Goal: Leave review/rating: Leave review/rating

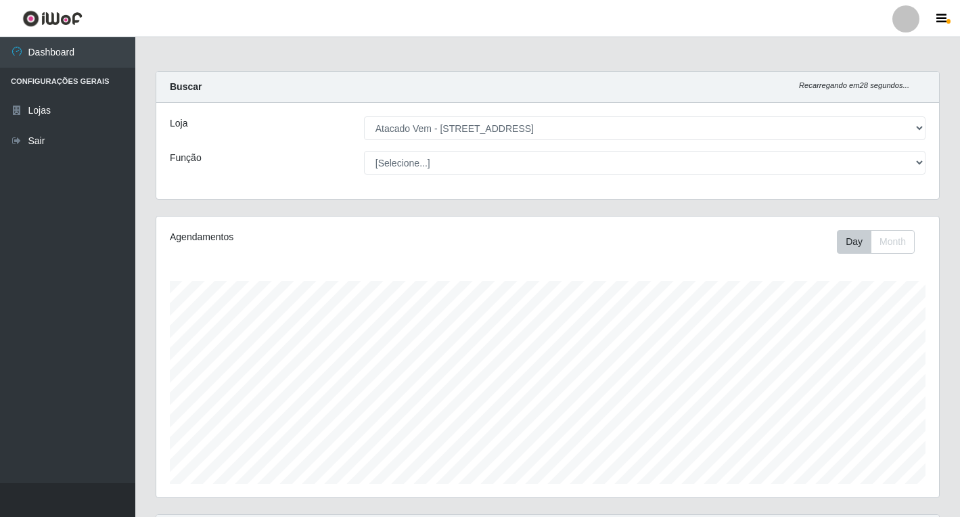
select select "455"
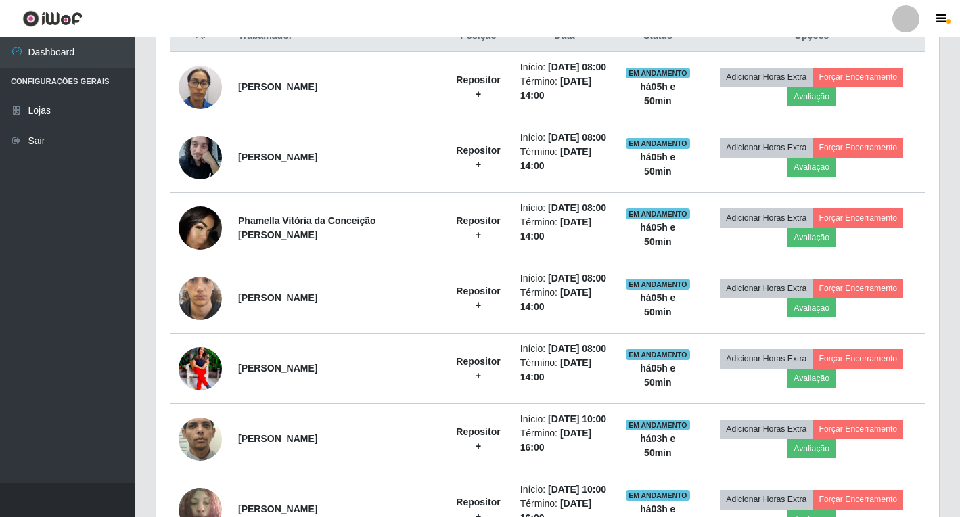
scroll to position [281, 783]
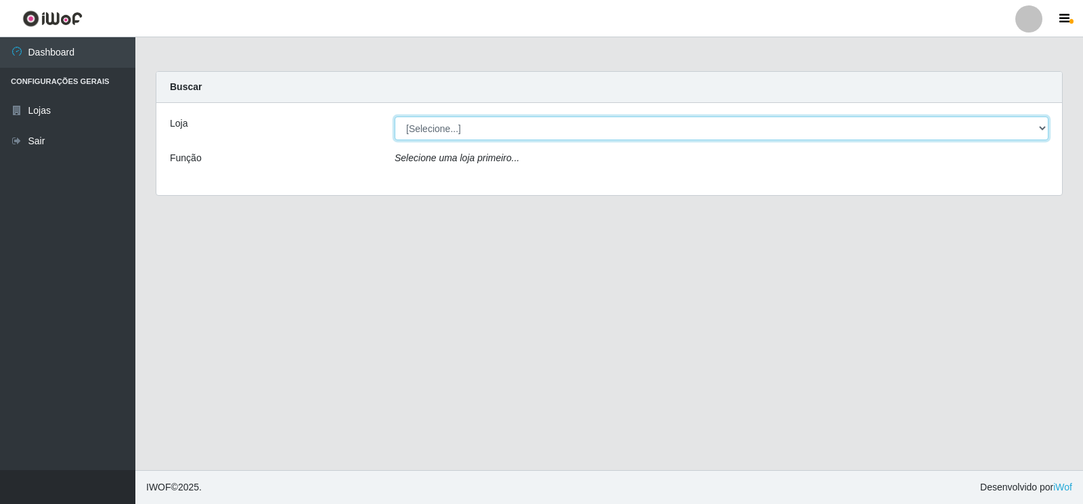
click at [598, 131] on select "[Selecione...] Atacado Vem - [STREET_ADDRESS]" at bounding box center [722, 128] width 654 height 24
select select "455"
click at [395, 116] on select "[Selecione...] Atacado Vem - [STREET_ADDRESS]" at bounding box center [722, 128] width 654 height 24
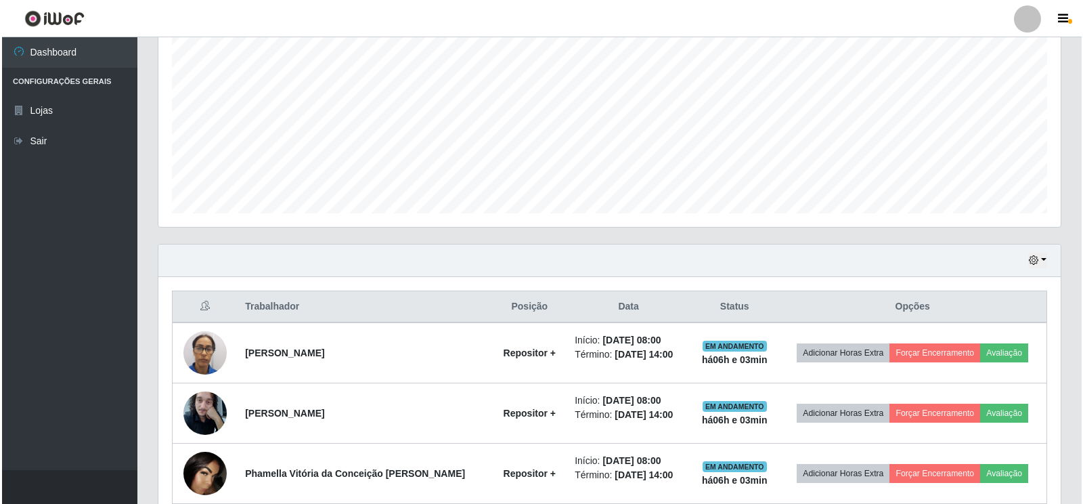
scroll to position [338, 0]
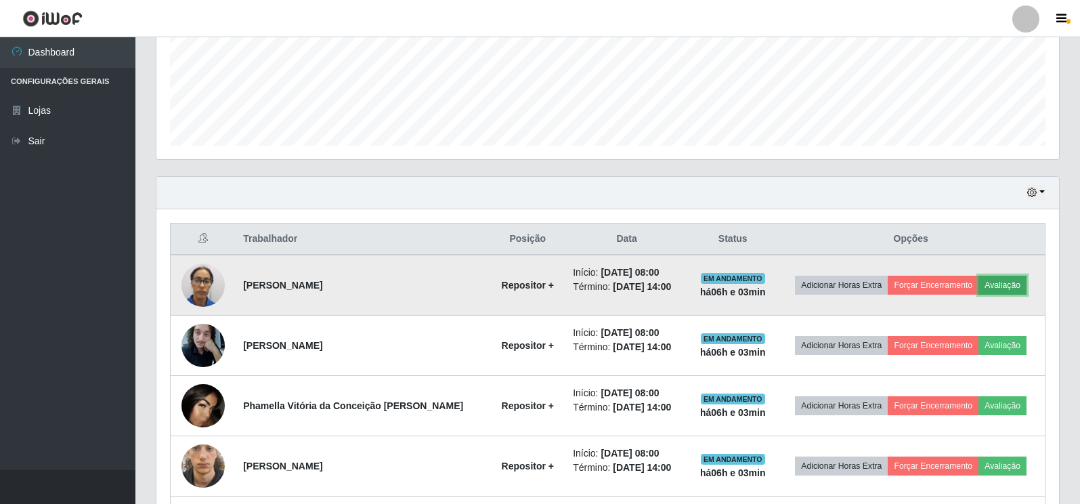
click at [992, 286] on button "Avaliação" at bounding box center [1002, 284] width 48 height 19
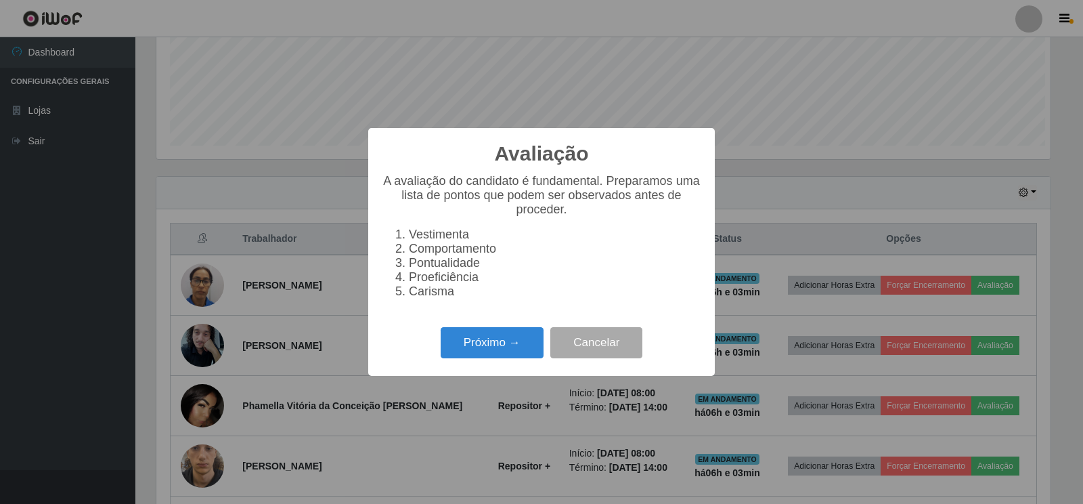
scroll to position [281, 894]
click at [523, 355] on button "Próximo →" at bounding box center [492, 343] width 103 height 32
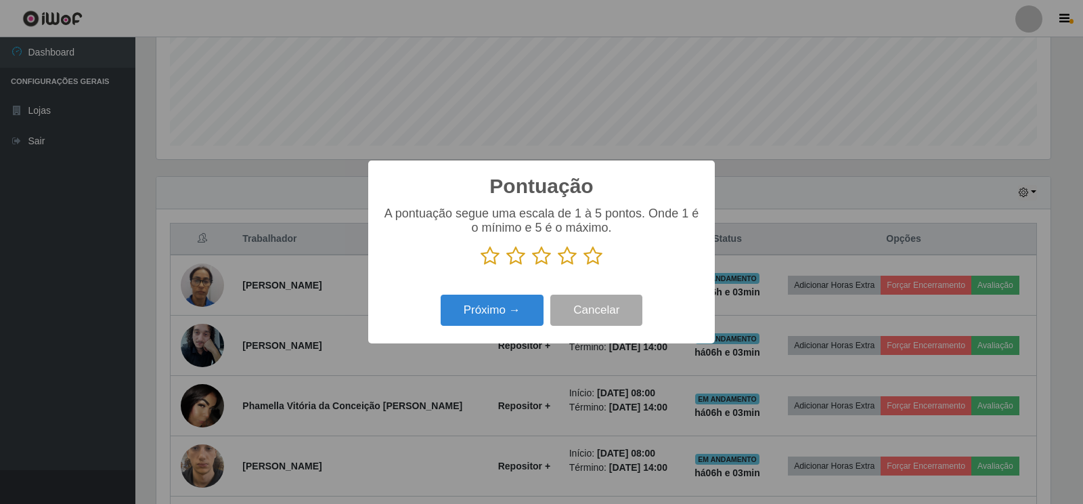
scroll to position [676581, 675968]
click at [598, 252] on icon at bounding box center [592, 256] width 19 height 20
click at [583, 266] on input "radio" at bounding box center [583, 266] width 0 height 0
click at [507, 319] on button "Próximo →" at bounding box center [492, 310] width 103 height 32
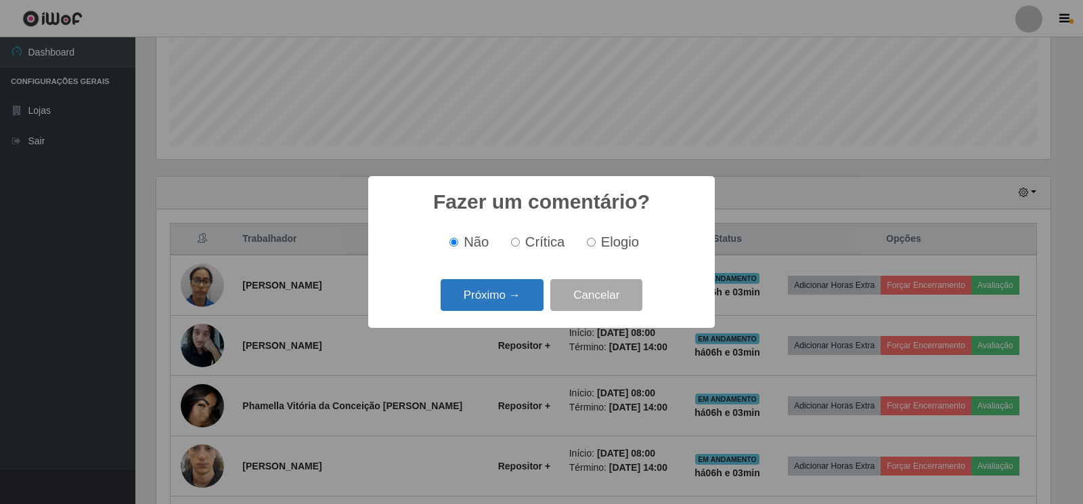
click at [504, 309] on button "Próximo →" at bounding box center [492, 295] width 103 height 32
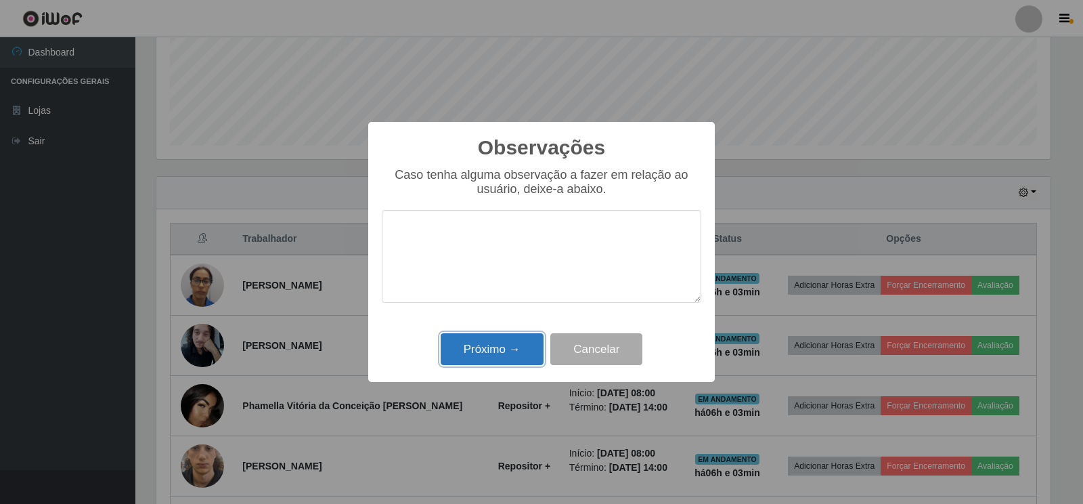
click at [500, 345] on button "Próximo →" at bounding box center [492, 349] width 103 height 32
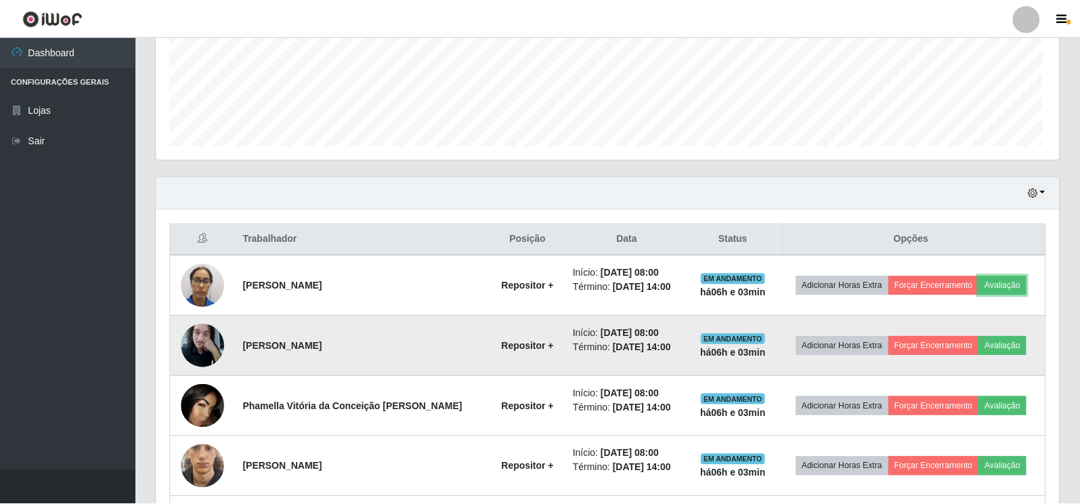
scroll to position [281, 902]
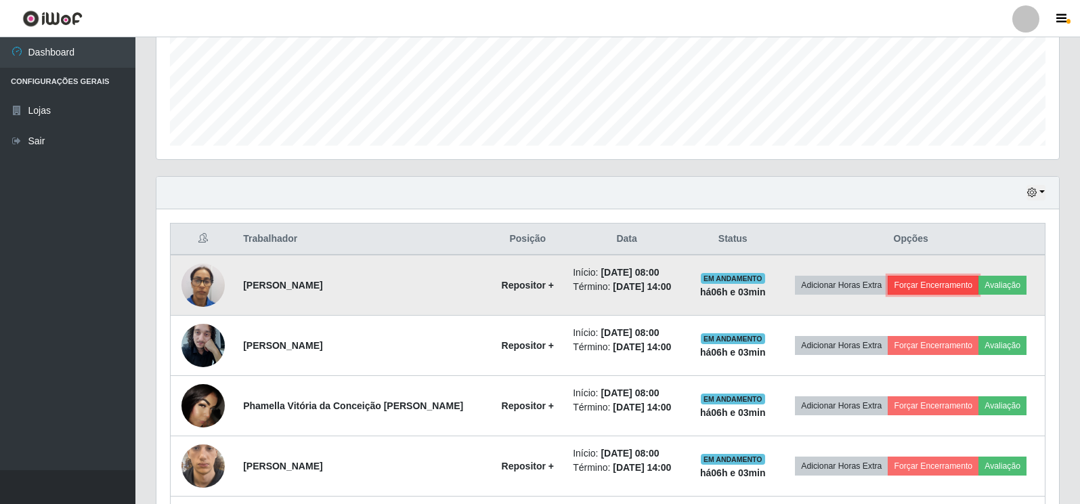
click at [911, 281] on button "Forçar Encerramento" at bounding box center [932, 284] width 91 height 19
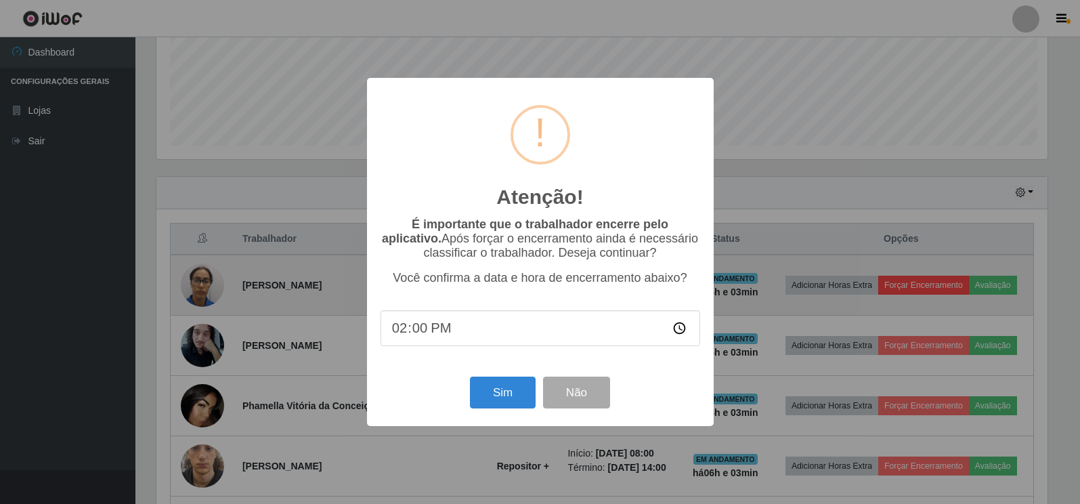
scroll to position [281, 894]
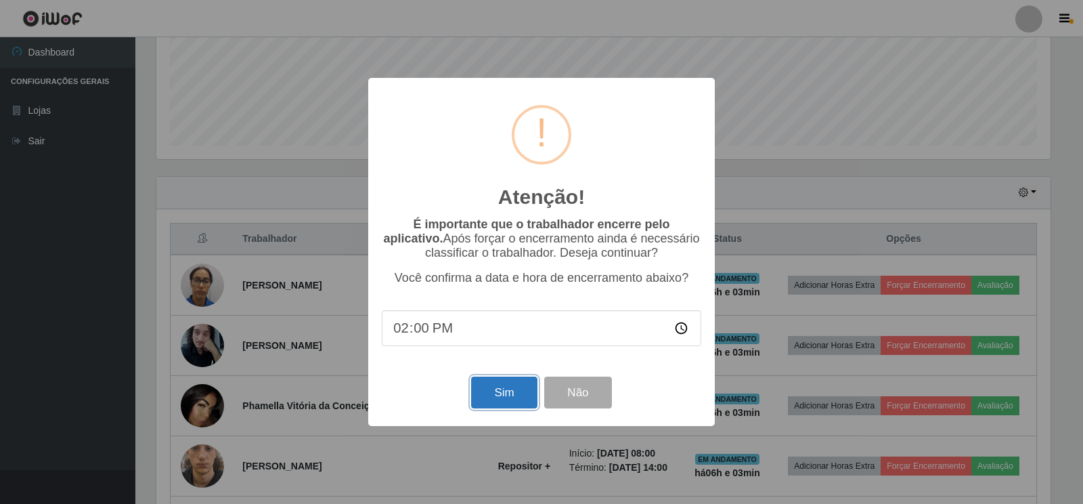
click at [510, 389] on button "Sim" at bounding box center [504, 392] width 66 height 32
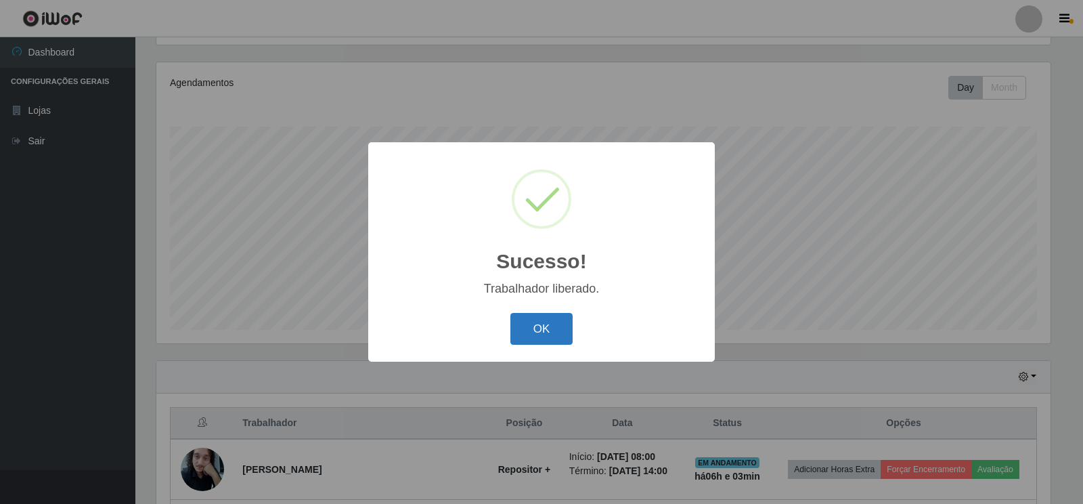
click at [548, 326] on button "OK" at bounding box center [541, 329] width 63 height 32
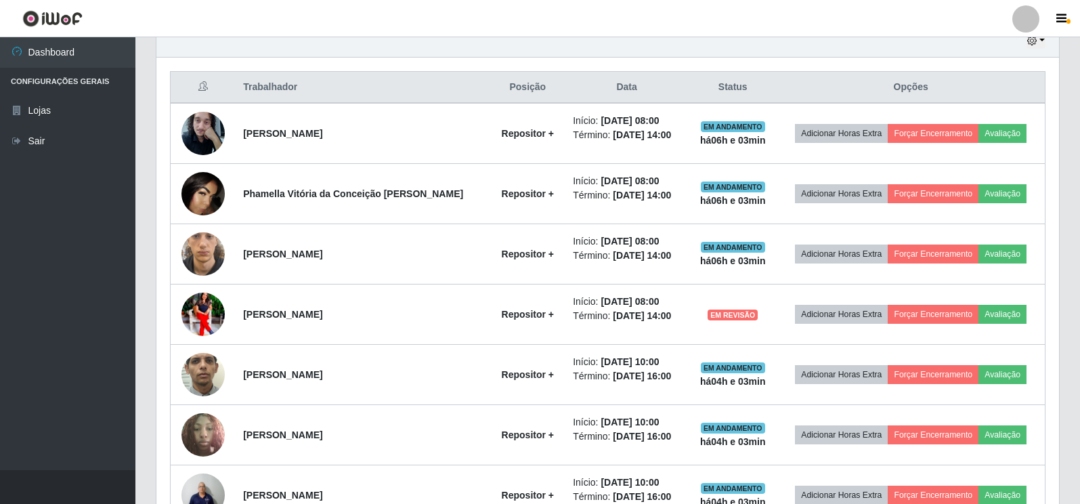
scroll to position [493, 0]
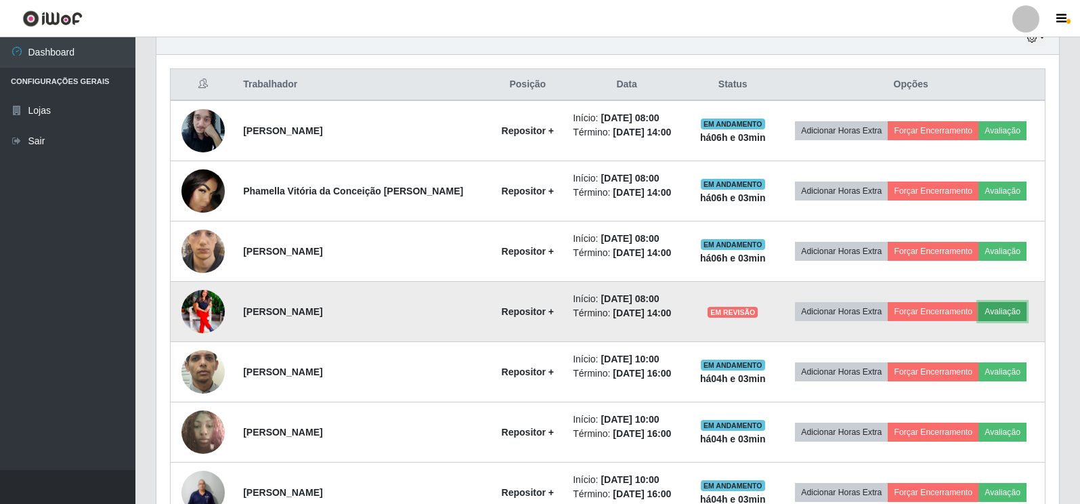
click at [1004, 313] on button "Avaliação" at bounding box center [1002, 311] width 48 height 19
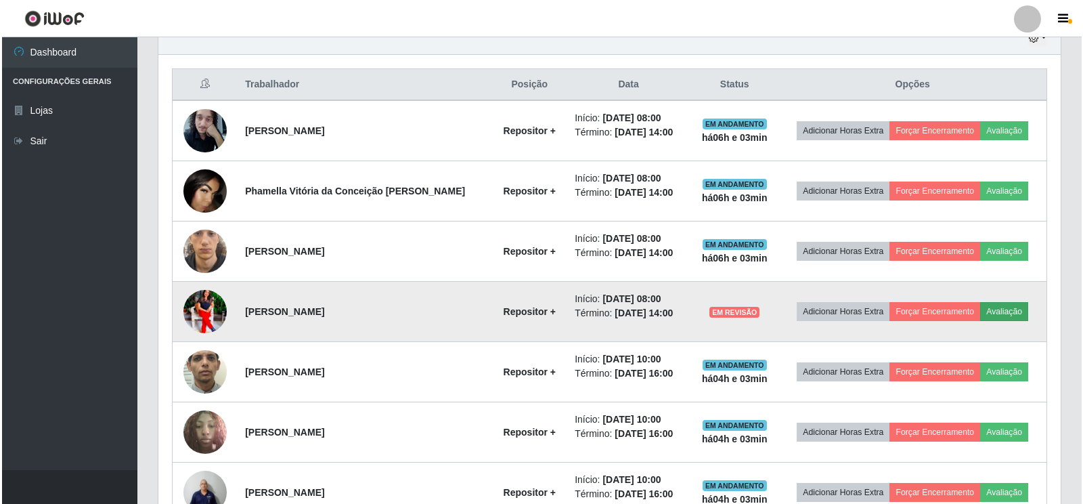
scroll to position [281, 894]
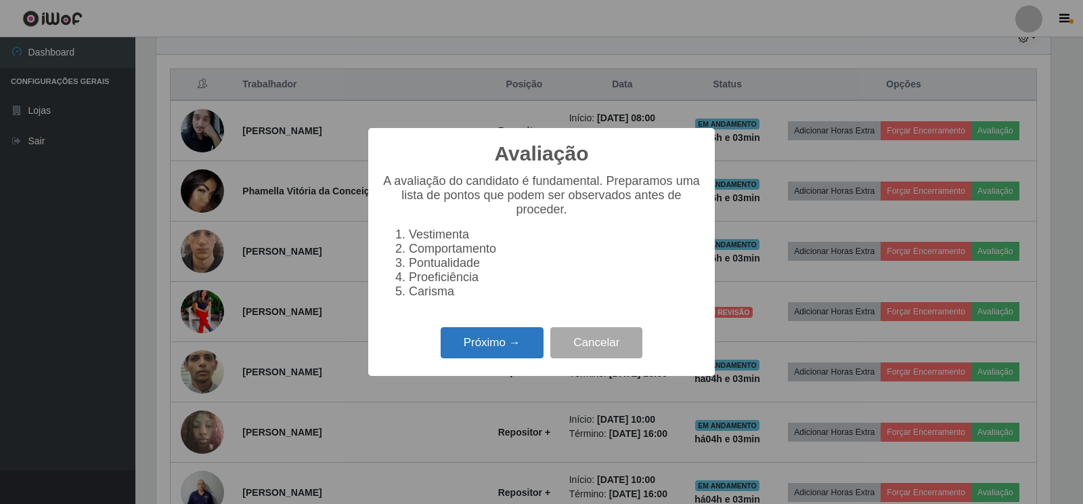
click at [504, 350] on button "Próximo →" at bounding box center [492, 343] width 103 height 32
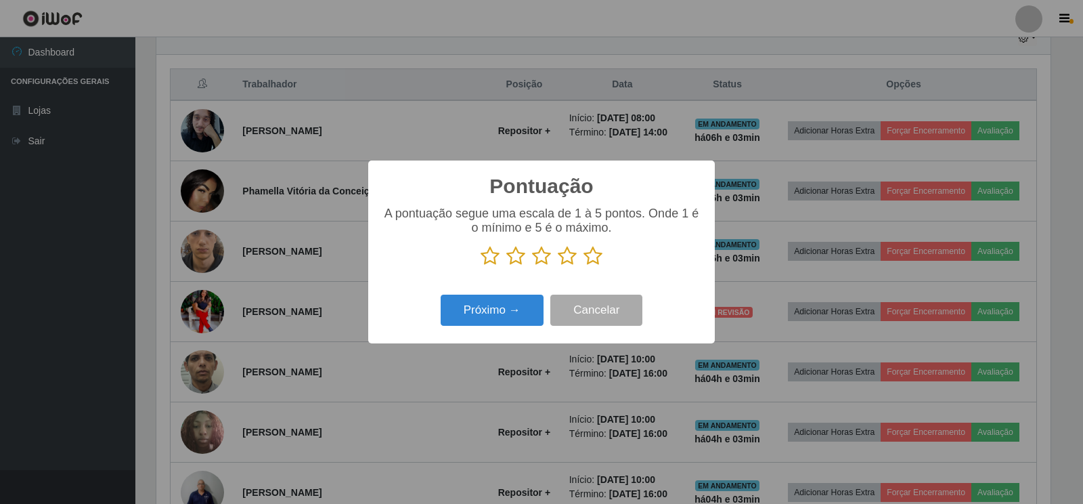
drag, startPoint x: 591, startPoint y: 261, endPoint x: 583, endPoint y: 265, distance: 8.5
click at [592, 261] on icon at bounding box center [592, 256] width 19 height 20
click at [583, 266] on input "radio" at bounding box center [583, 266] width 0 height 0
click at [507, 311] on button "Próximo →" at bounding box center [492, 310] width 103 height 32
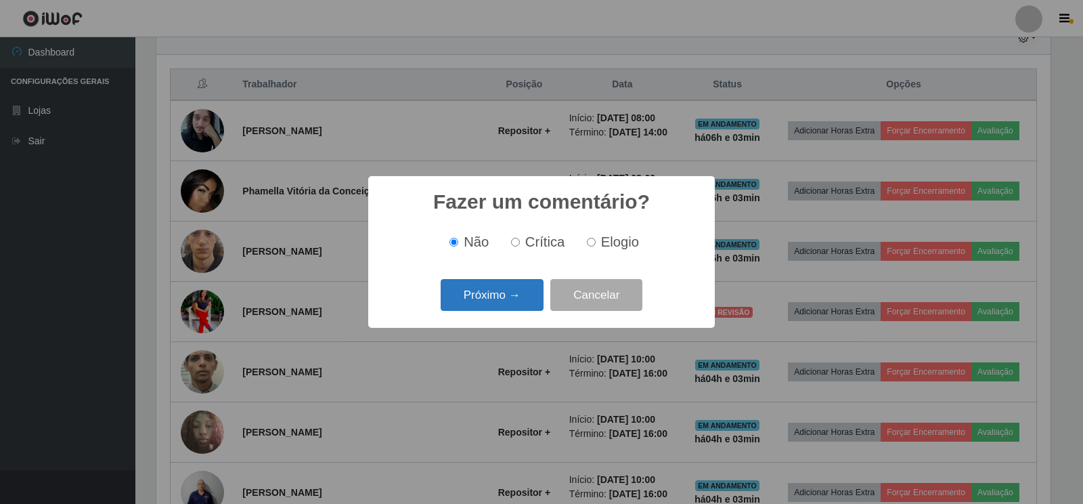
click at [501, 305] on button "Próximo →" at bounding box center [492, 295] width 103 height 32
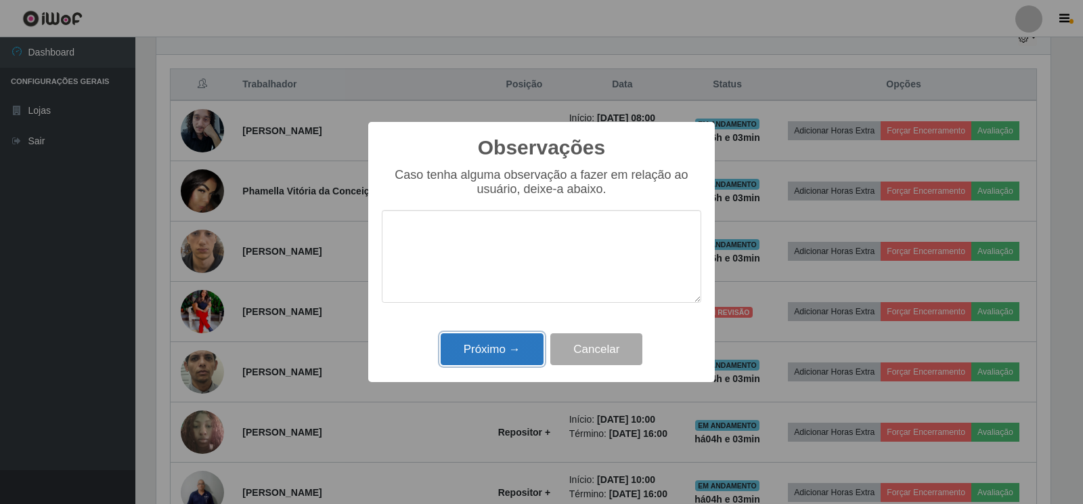
click at [486, 345] on button "Próximo →" at bounding box center [492, 349] width 103 height 32
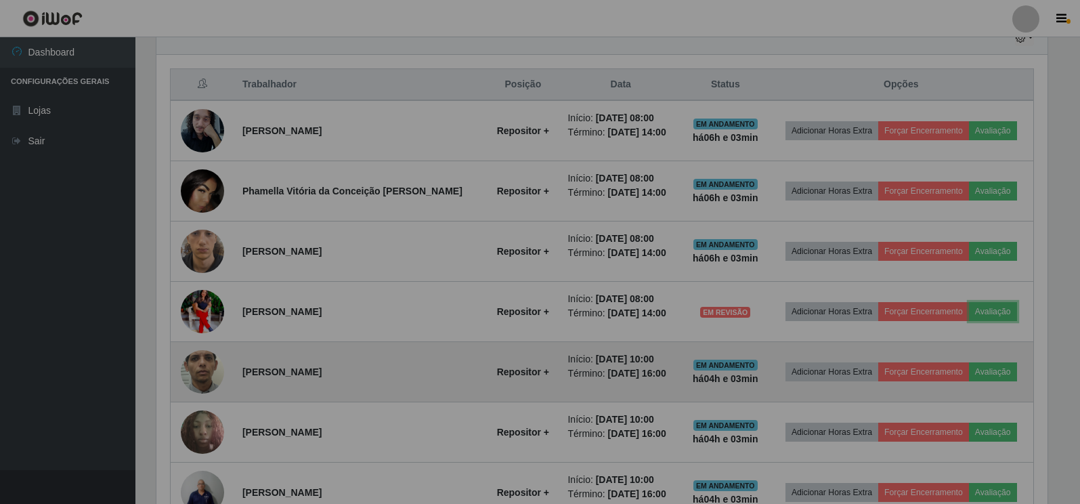
scroll to position [281, 902]
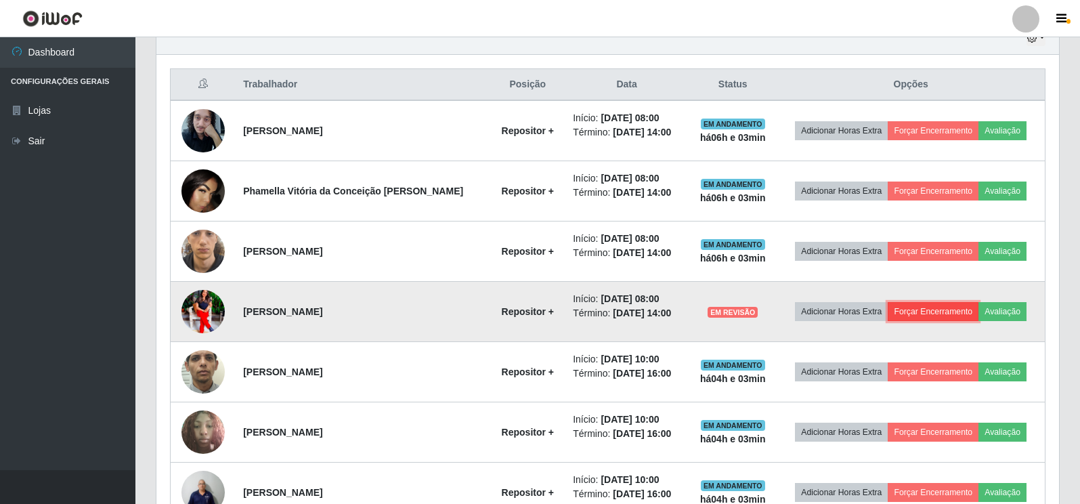
click at [945, 315] on button "Forçar Encerramento" at bounding box center [932, 311] width 91 height 19
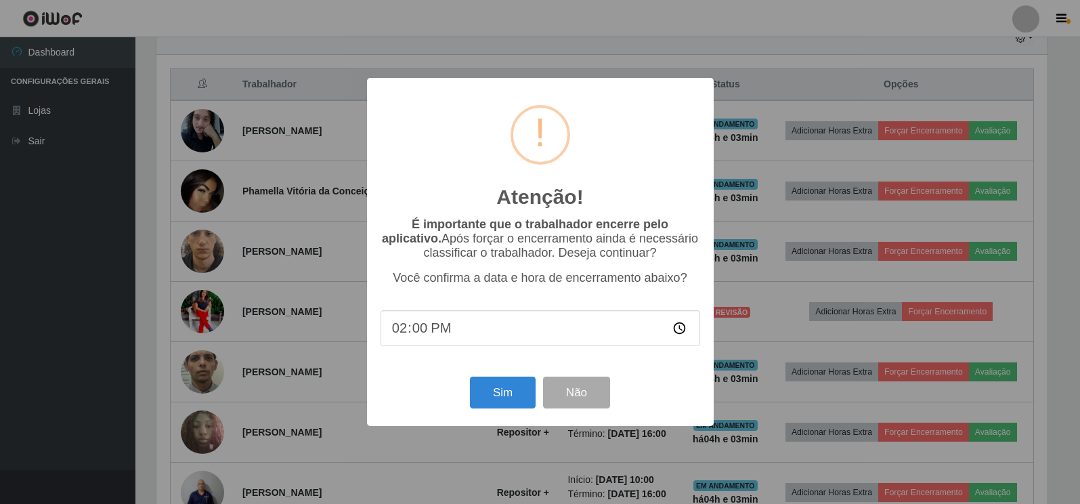
scroll to position [281, 894]
click at [490, 400] on button "Sim" at bounding box center [504, 392] width 66 height 32
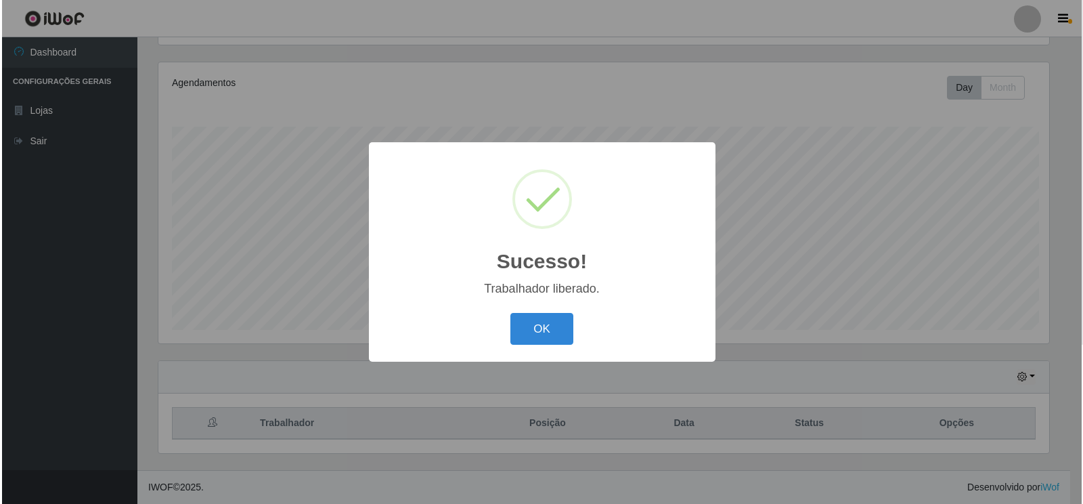
scroll to position [0, 0]
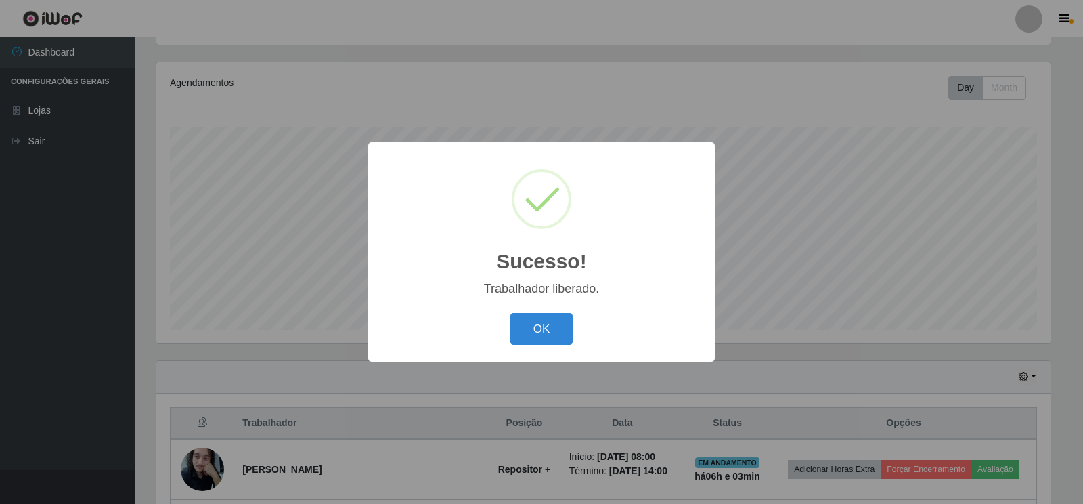
click at [509, 323] on div "OK Cancel" at bounding box center [541, 328] width 319 height 39
click at [522, 326] on button "OK" at bounding box center [541, 329] width 63 height 32
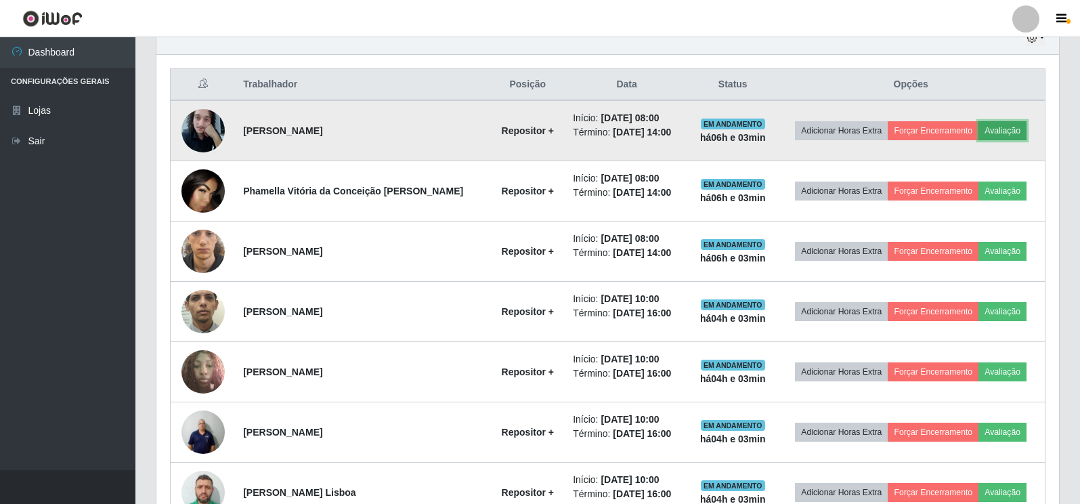
click at [1006, 135] on button "Avaliação" at bounding box center [1002, 130] width 48 height 19
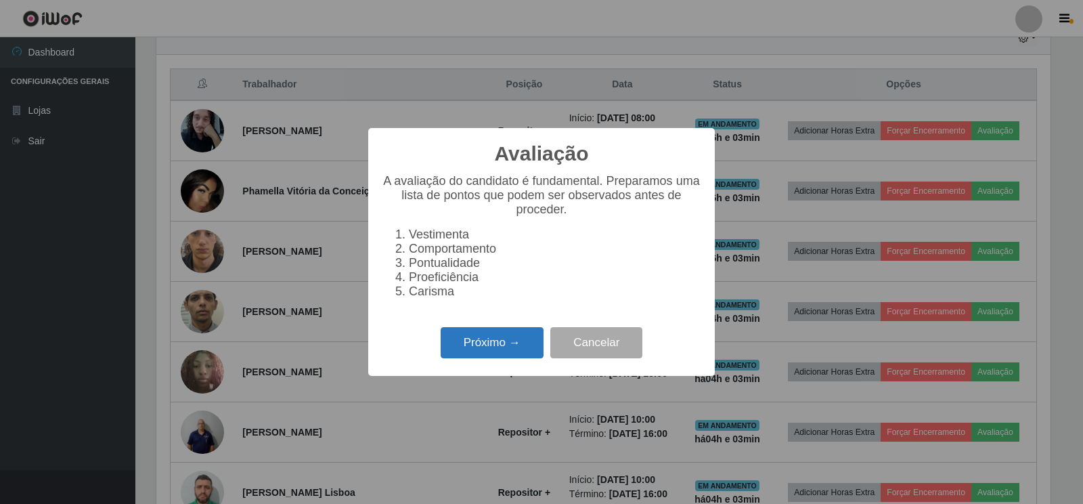
click at [514, 342] on button "Próximo →" at bounding box center [492, 343] width 103 height 32
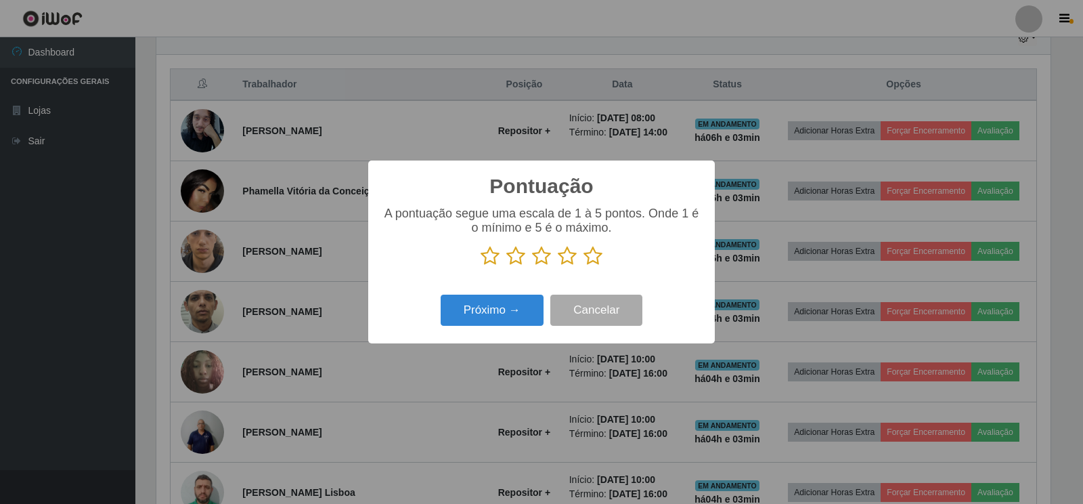
click at [602, 261] on icon at bounding box center [592, 256] width 19 height 20
click at [583, 266] on input "radio" at bounding box center [583, 266] width 0 height 0
click at [522, 305] on button "Próximo →" at bounding box center [492, 310] width 103 height 32
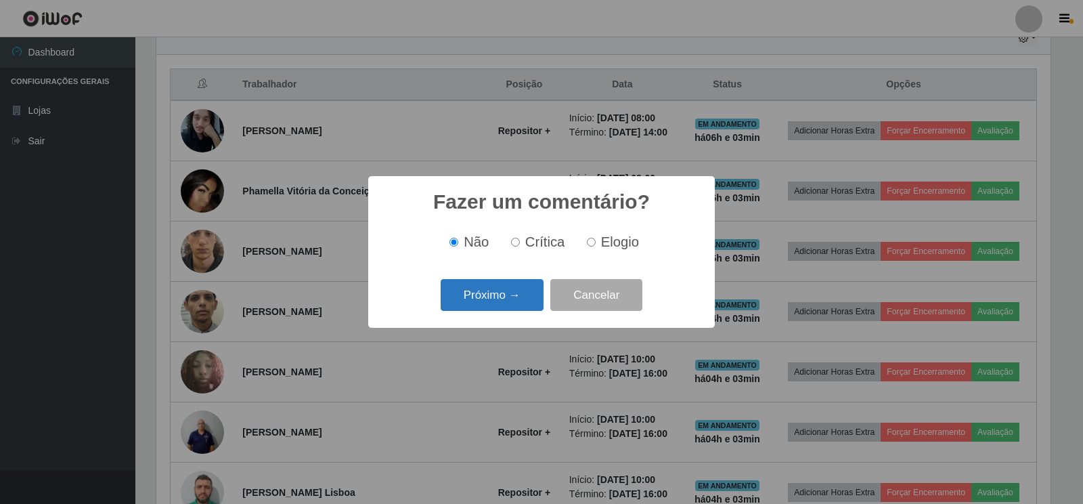
click at [505, 304] on button "Próximo →" at bounding box center [492, 295] width 103 height 32
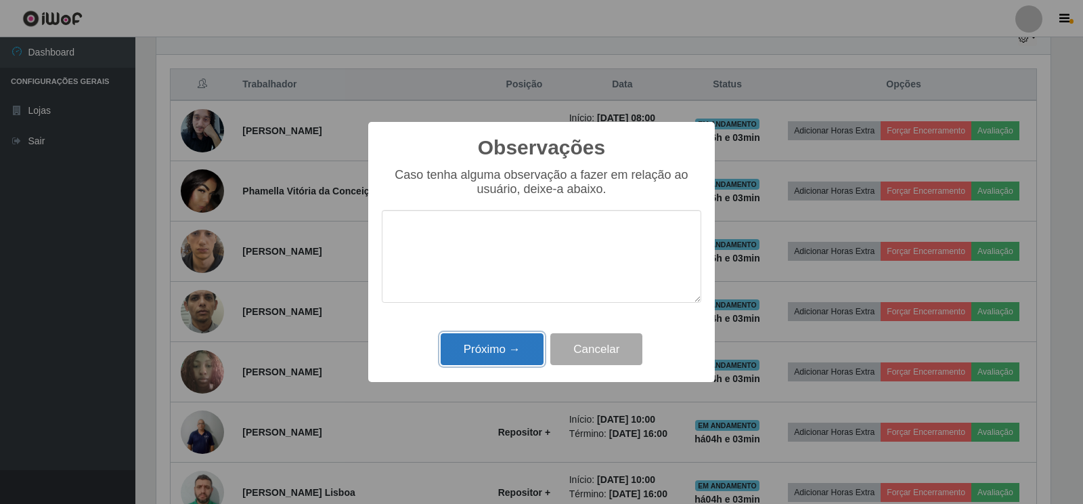
click at [527, 347] on button "Próximo →" at bounding box center [492, 349] width 103 height 32
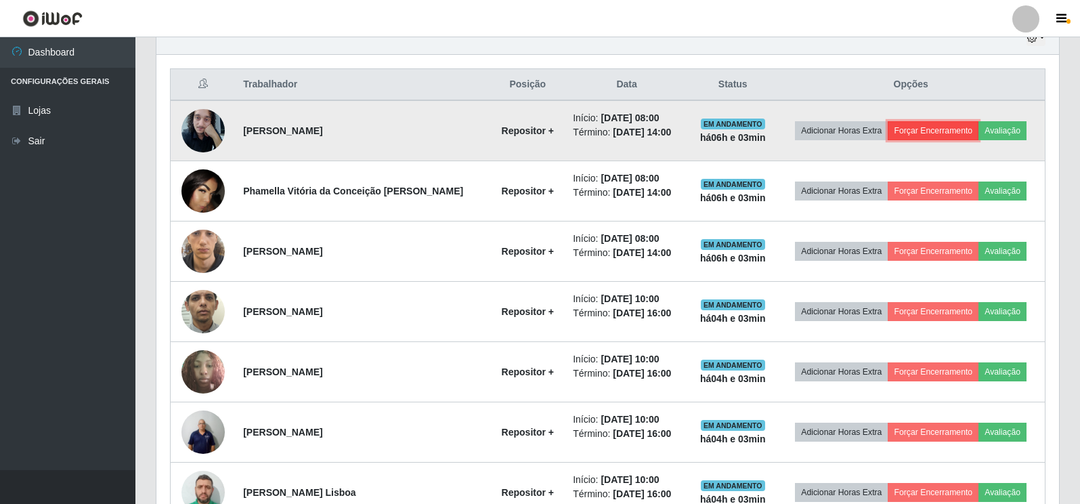
click at [909, 133] on button "Forçar Encerramento" at bounding box center [932, 130] width 91 height 19
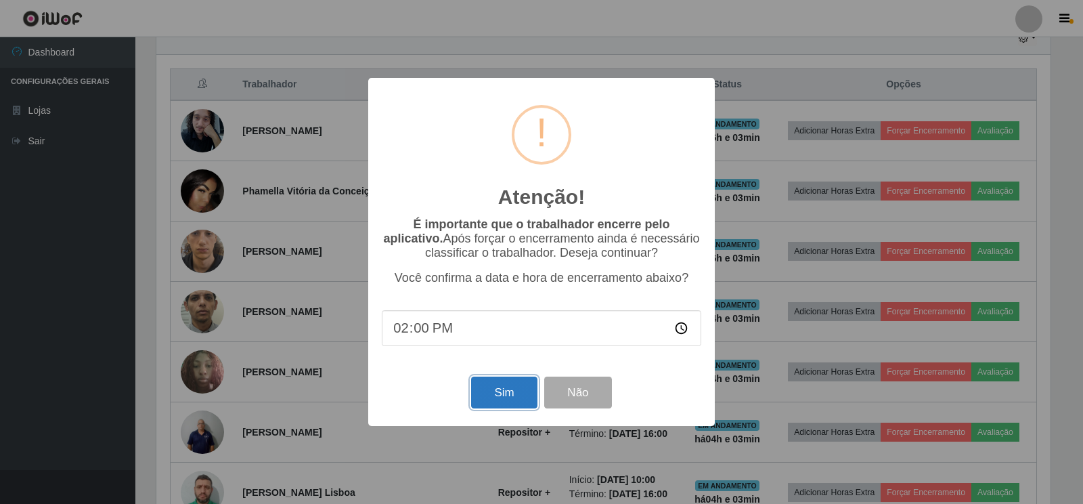
click at [507, 398] on button "Sim" at bounding box center [504, 392] width 66 height 32
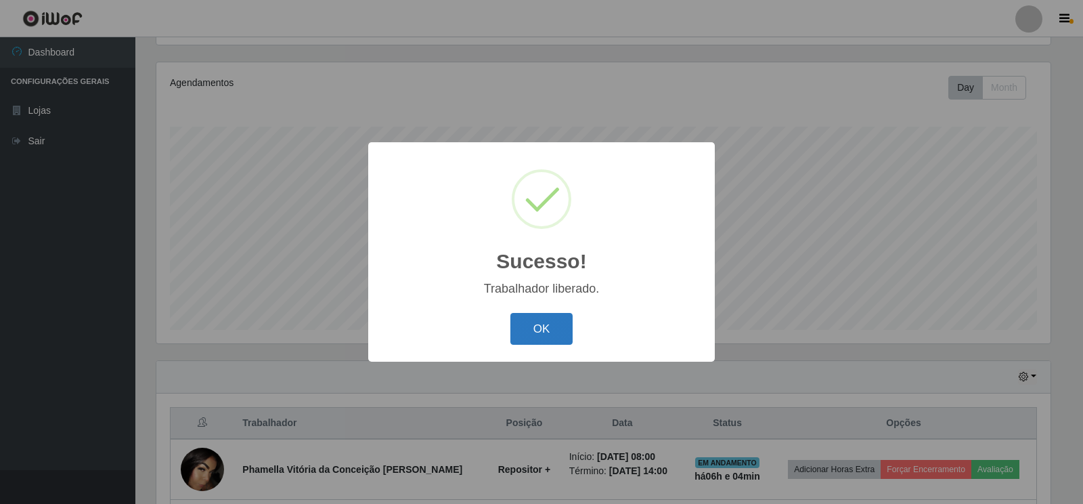
click at [548, 324] on button "OK" at bounding box center [541, 329] width 63 height 32
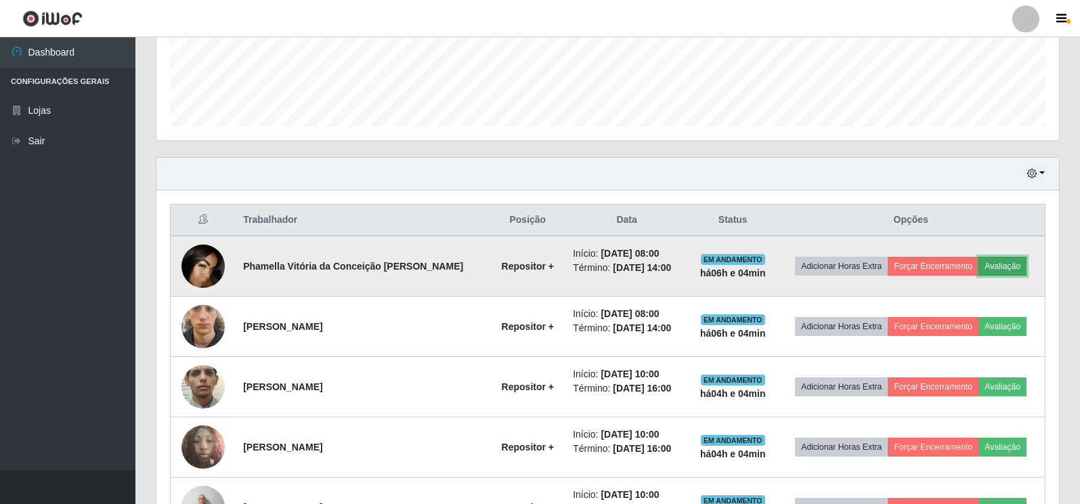
click at [988, 266] on button "Avaliação" at bounding box center [1002, 266] width 48 height 19
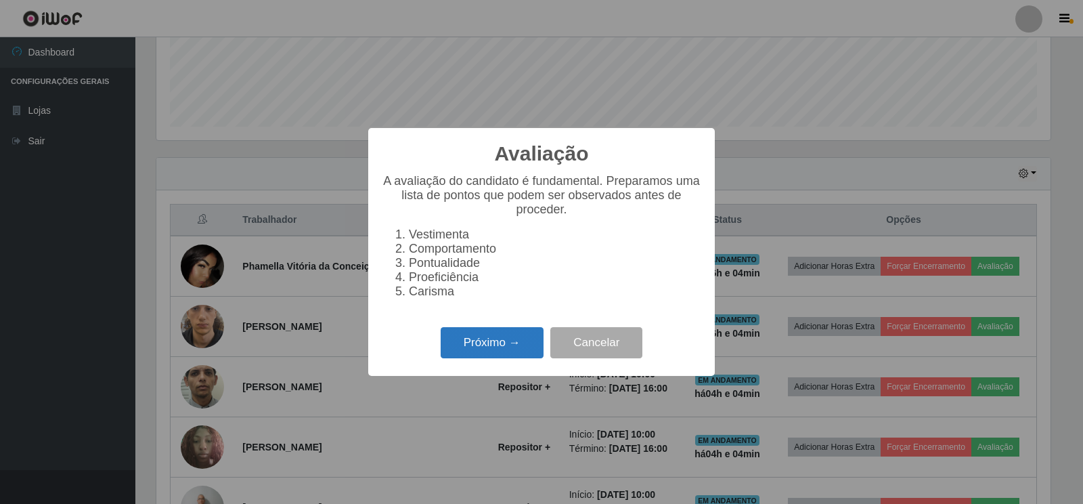
click at [443, 349] on button "Próximo →" at bounding box center [492, 343] width 103 height 32
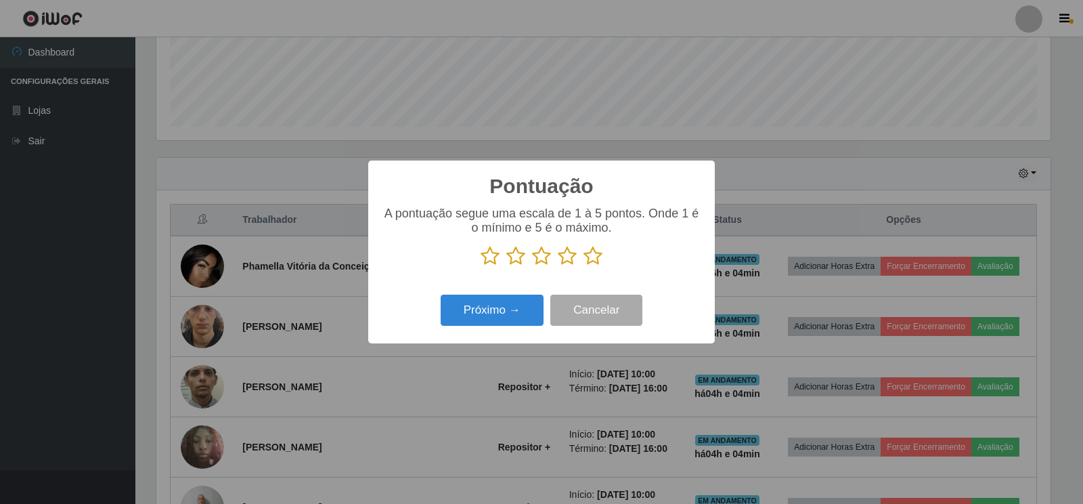
click at [588, 265] on icon at bounding box center [592, 256] width 19 height 20
click at [583, 266] on input "radio" at bounding box center [583, 266] width 0 height 0
click at [478, 317] on button "Próximo →" at bounding box center [492, 310] width 103 height 32
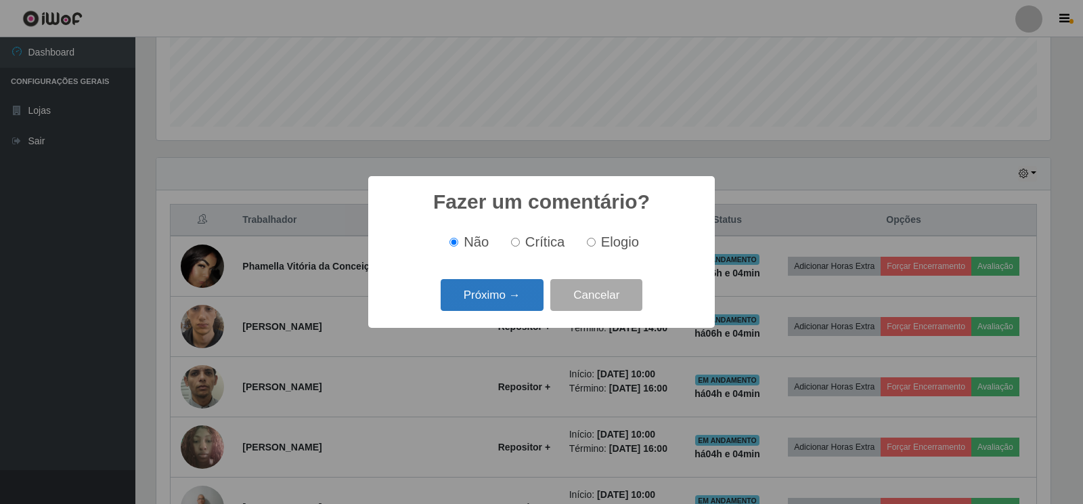
click at [491, 304] on button "Próximo →" at bounding box center [492, 295] width 103 height 32
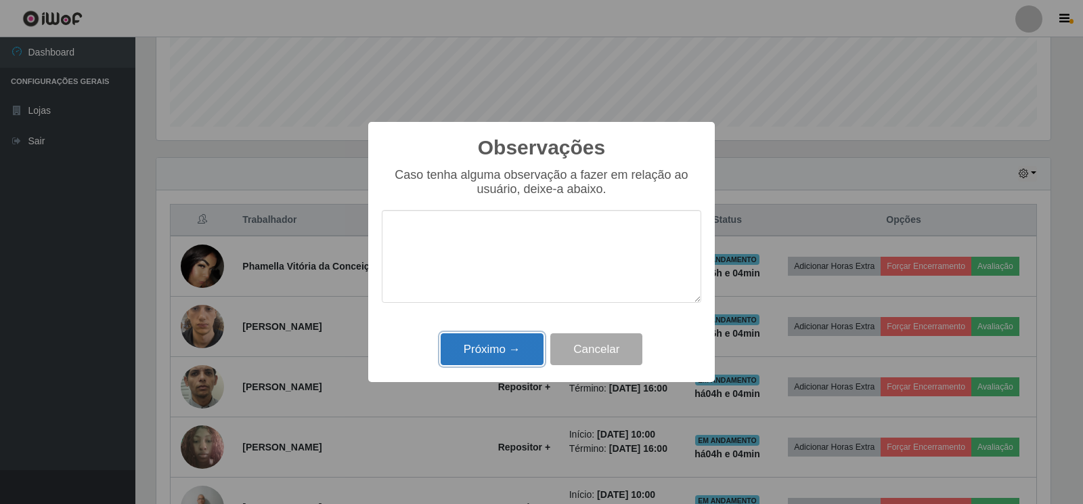
click at [487, 342] on button "Próximo →" at bounding box center [492, 349] width 103 height 32
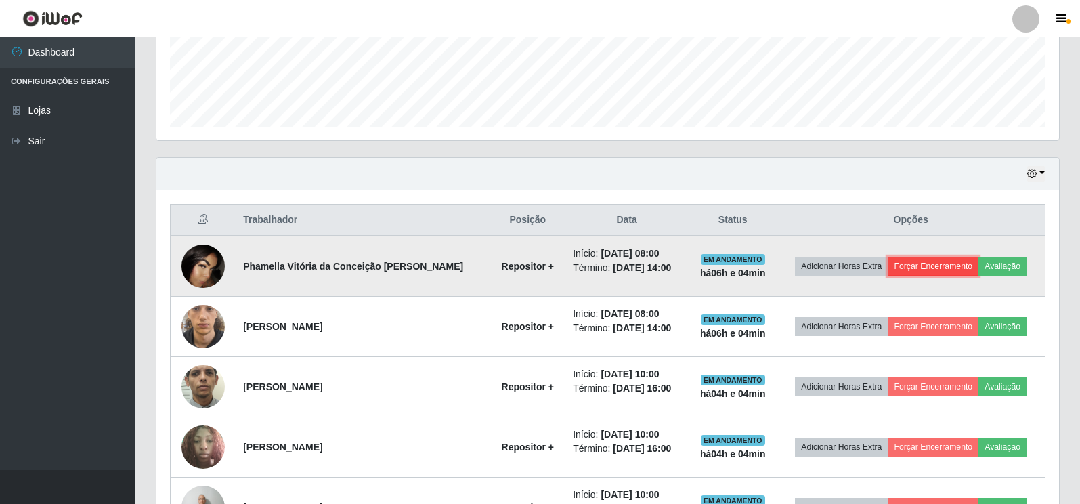
click at [919, 257] on button "Forçar Encerramento" at bounding box center [932, 266] width 91 height 19
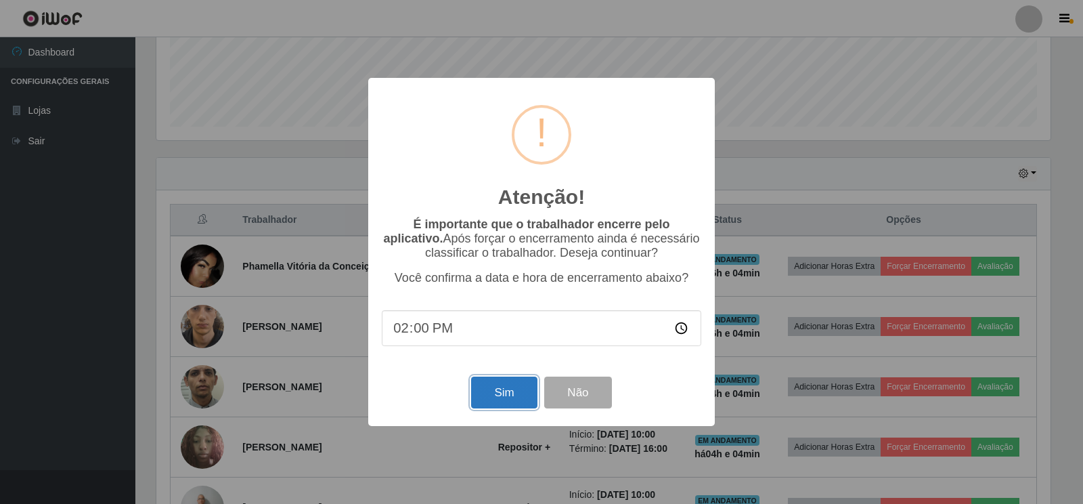
click at [489, 389] on button "Sim" at bounding box center [504, 392] width 66 height 32
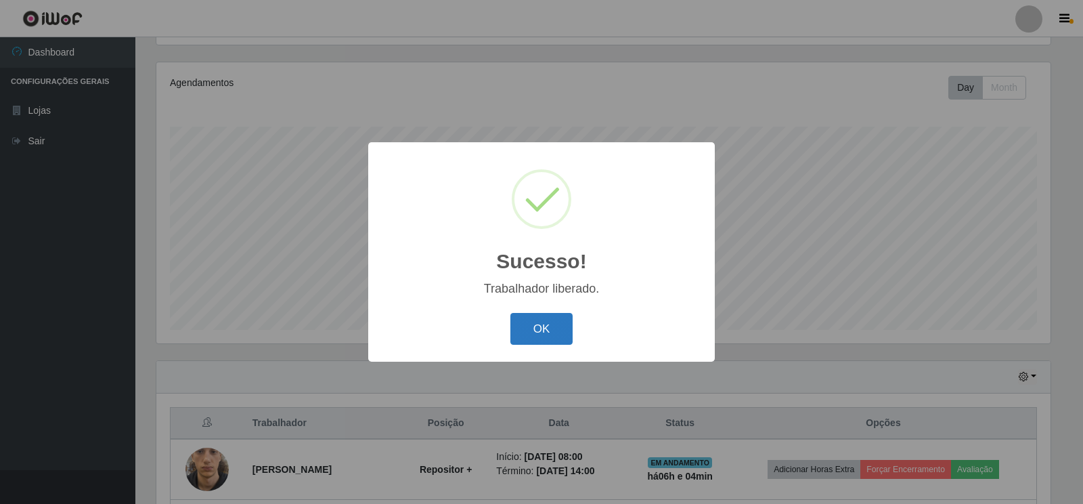
click at [533, 340] on button "OK" at bounding box center [541, 329] width 63 height 32
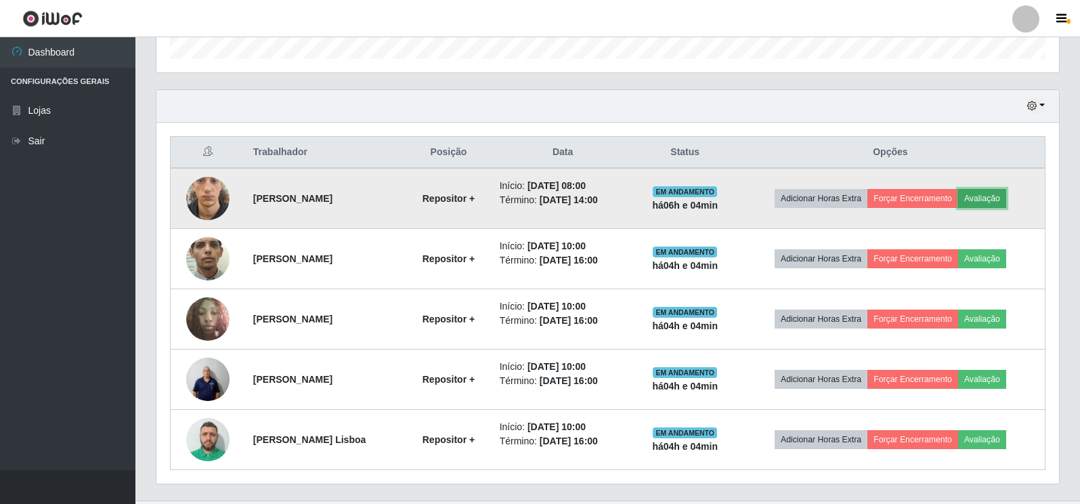
click at [1001, 195] on button "Avaliação" at bounding box center [982, 198] width 48 height 19
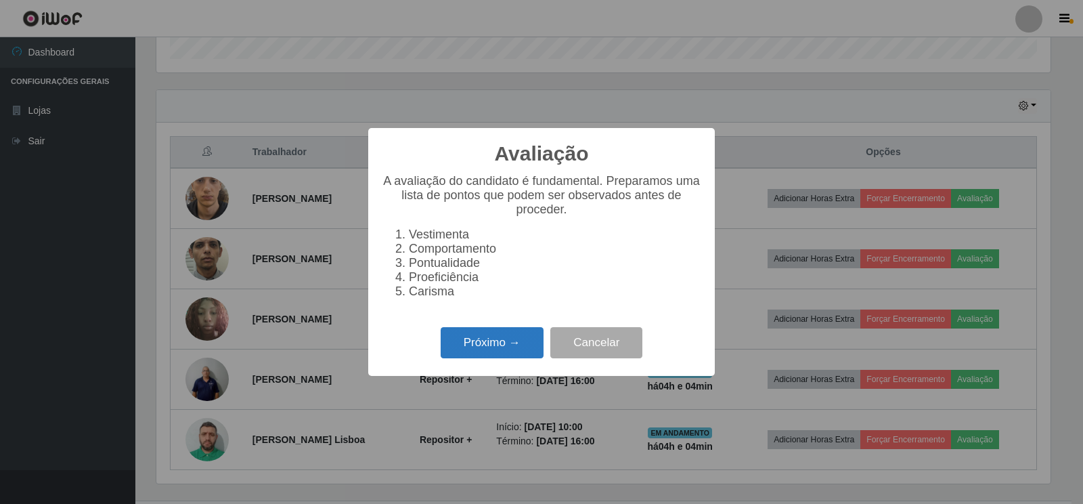
click at [503, 351] on button "Próximo →" at bounding box center [492, 343] width 103 height 32
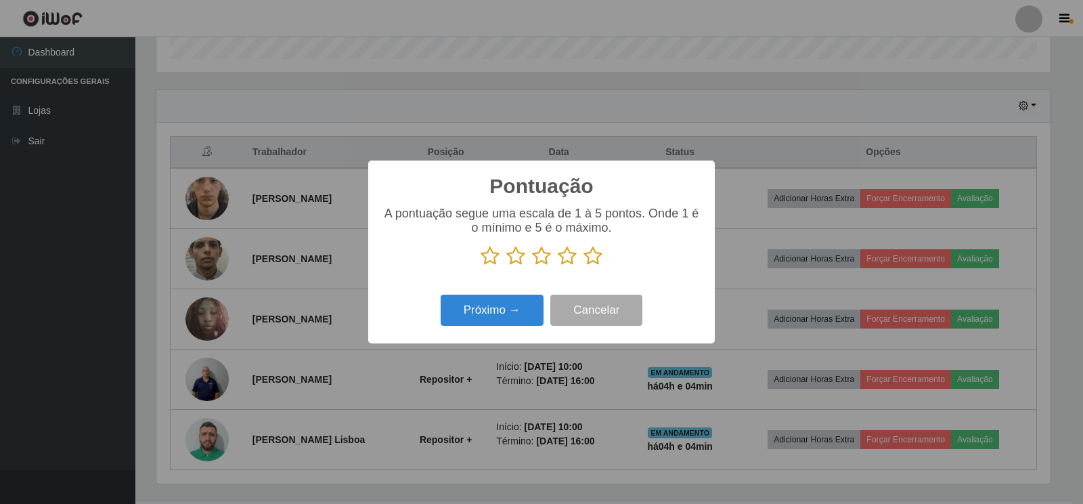
click at [589, 259] on icon at bounding box center [592, 256] width 19 height 20
click at [583, 266] on input "radio" at bounding box center [583, 266] width 0 height 0
click at [480, 309] on button "Próximo →" at bounding box center [492, 310] width 103 height 32
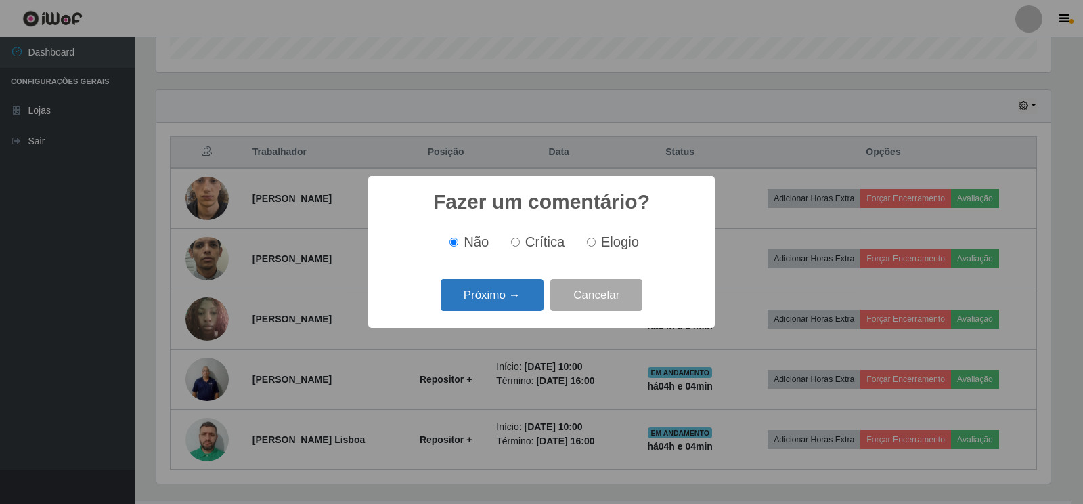
click at [504, 305] on button "Próximo →" at bounding box center [492, 295] width 103 height 32
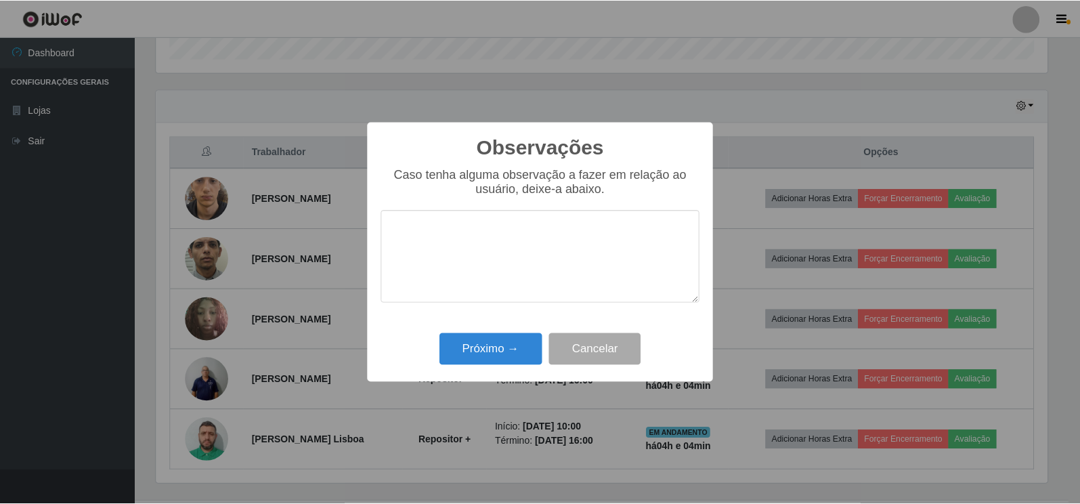
scroll to position [676581, 675968]
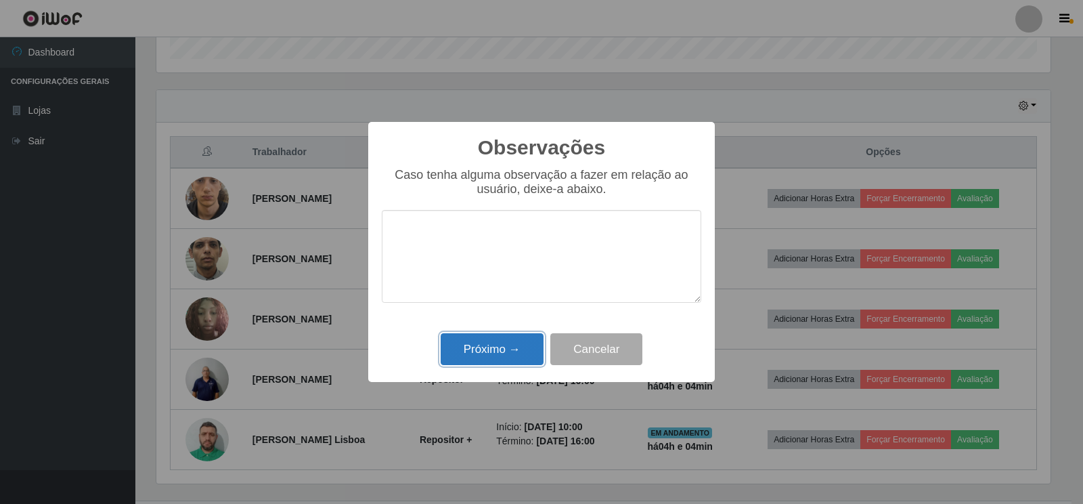
click at [498, 353] on button "Próximo →" at bounding box center [492, 349] width 103 height 32
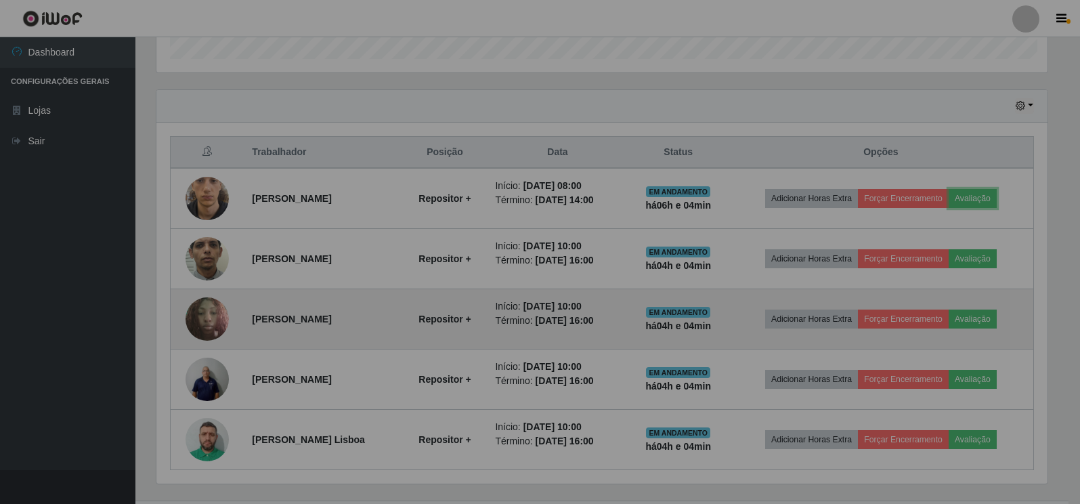
scroll to position [281, 902]
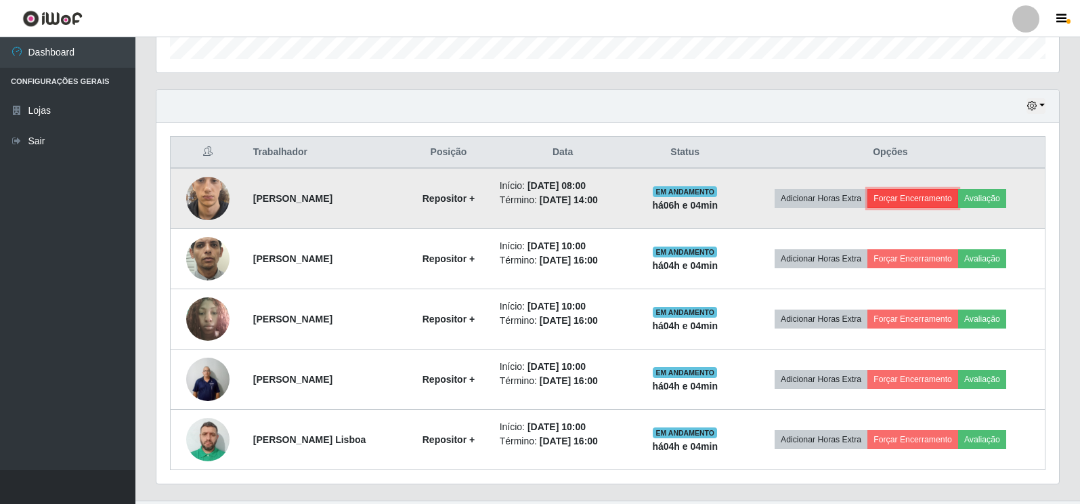
click at [908, 202] on button "Forçar Encerramento" at bounding box center [912, 198] width 91 height 19
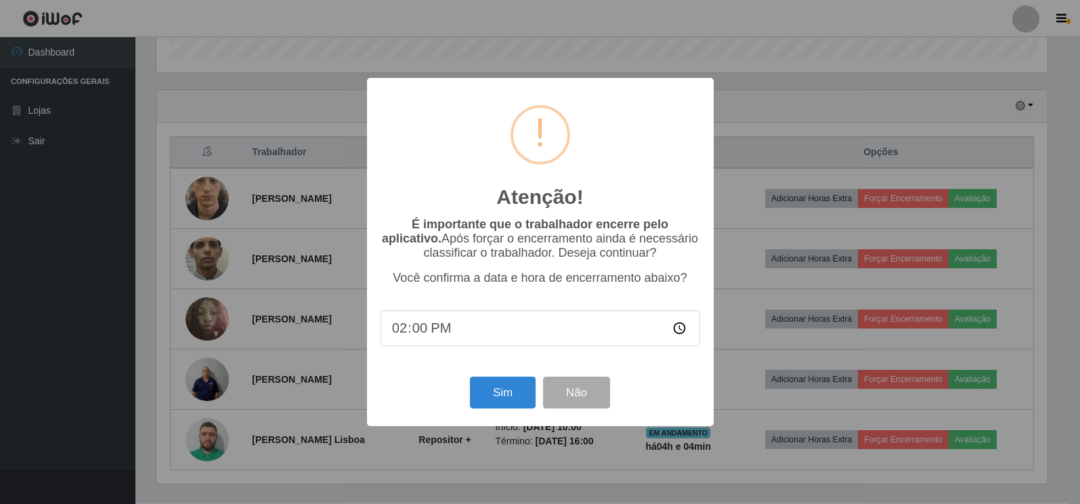
scroll to position [281, 894]
click at [517, 393] on button "Sim" at bounding box center [504, 392] width 66 height 32
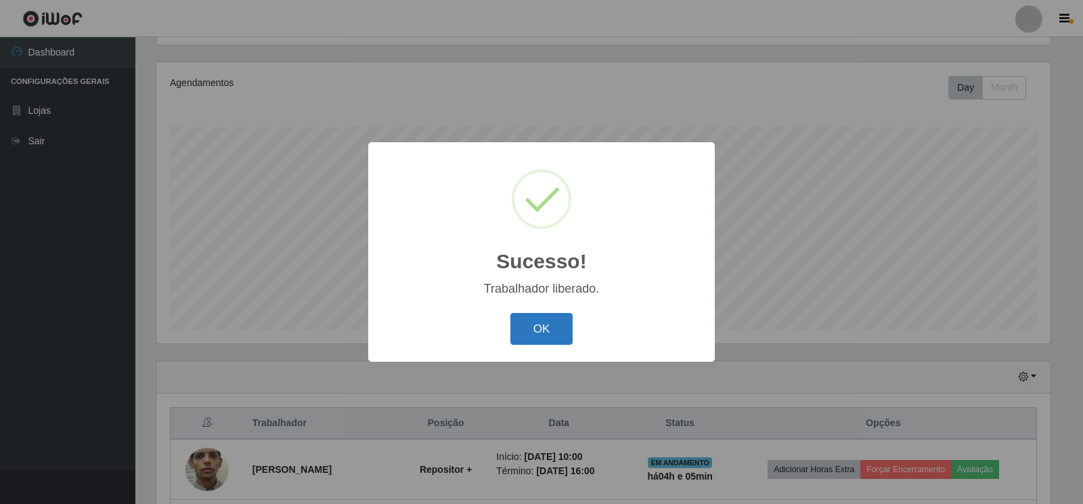
click at [529, 329] on button "OK" at bounding box center [541, 329] width 63 height 32
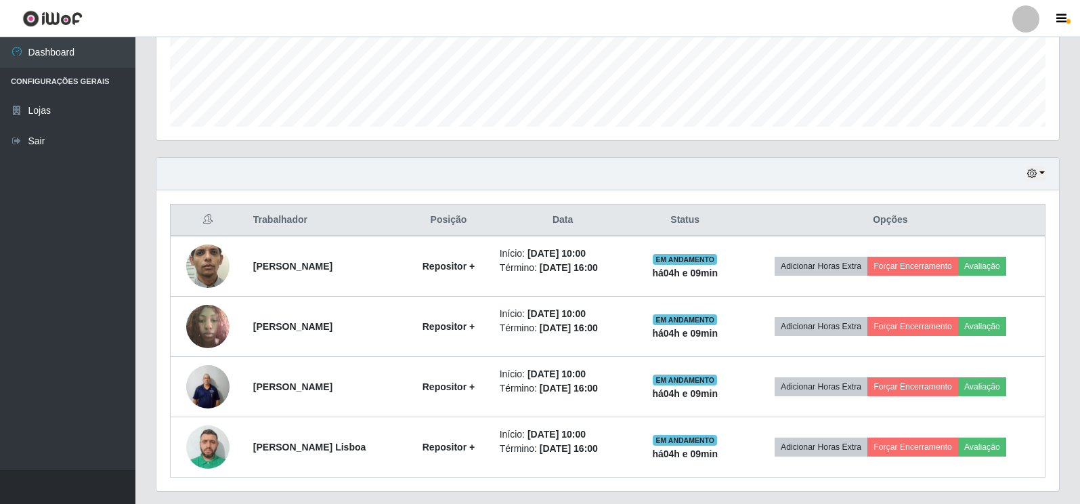
click at [280, 501] on div "Hoje 1 dia 3 dias 1 Semana Não encerrados Trabalhador Posição Data Status Opçõe…" at bounding box center [608, 332] width 924 height 351
click at [573, 184] on div "Hoje 1 dia 3 dias 1 Semana Não encerrados" at bounding box center [607, 174] width 902 height 32
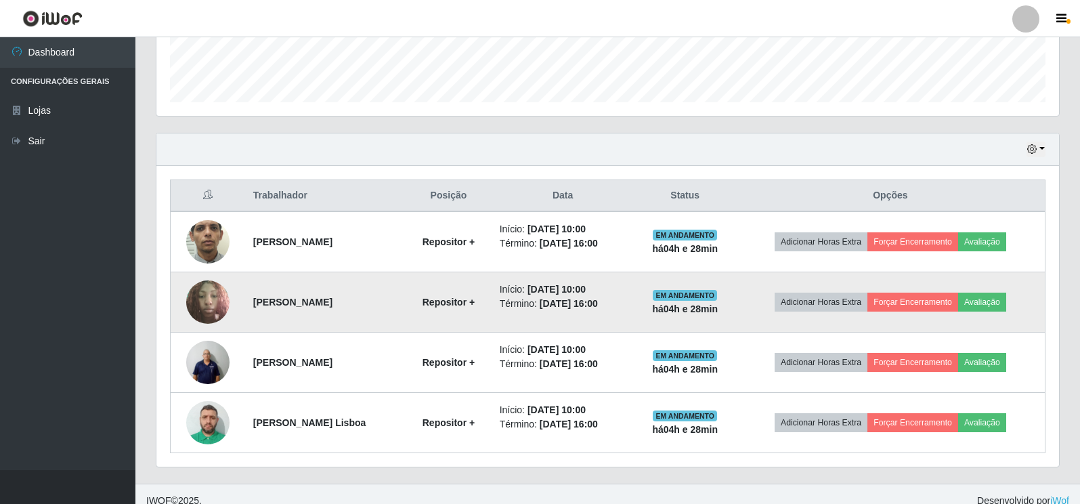
scroll to position [395, 0]
